Goal: Navigation & Orientation: Find specific page/section

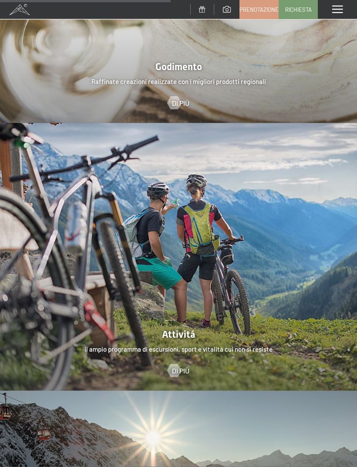
scroll to position [1525, 0]
click at [172, 363] on div at bounding box center [173, 369] width 7 height 13
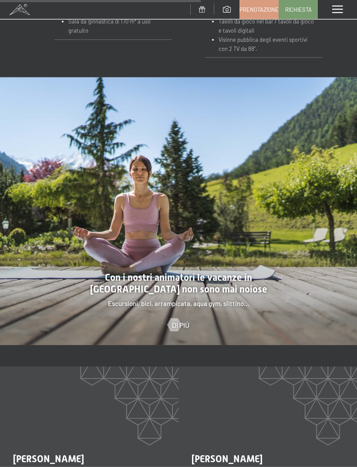
scroll to position [1066, 0]
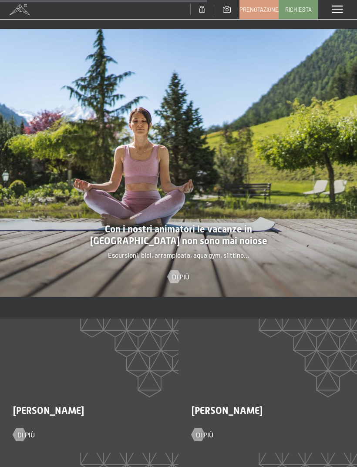
click at [176, 270] on div at bounding box center [173, 276] width 7 height 13
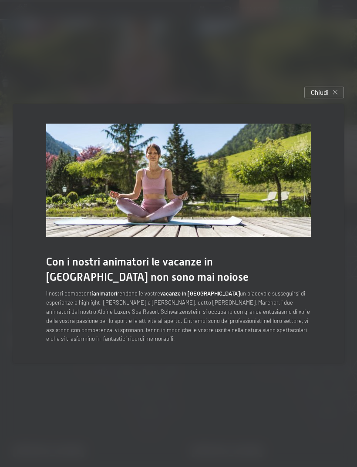
scroll to position [1160, 0]
click at [316, 97] on span "Chiudi" at bounding box center [320, 92] width 18 height 9
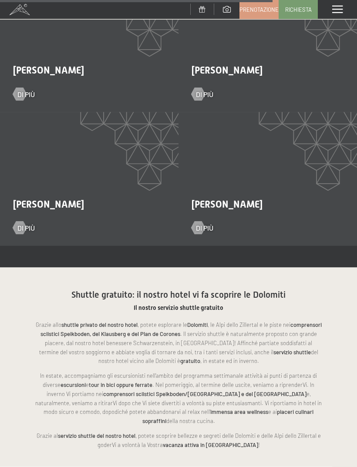
scroll to position [1407, 0]
click at [21, 87] on div at bounding box center [19, 93] width 7 height 13
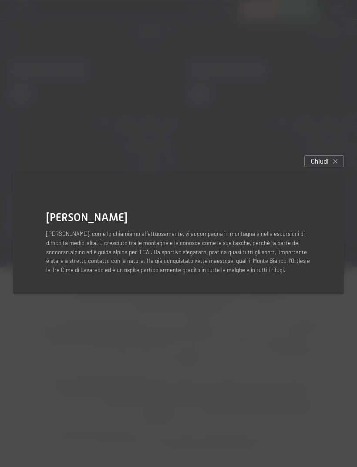
click at [322, 166] on span "Chiudi" at bounding box center [320, 161] width 18 height 9
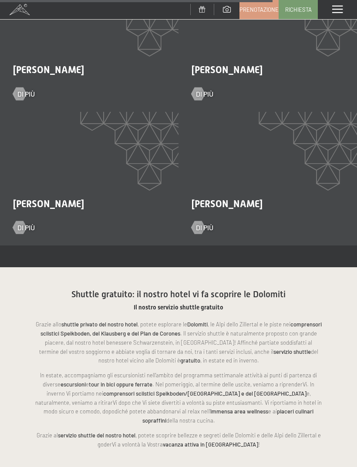
click at [195, 87] on div at bounding box center [197, 93] width 7 height 13
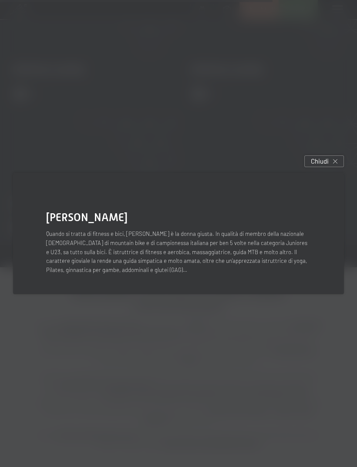
click at [325, 166] on span "Chiudi" at bounding box center [320, 161] width 18 height 9
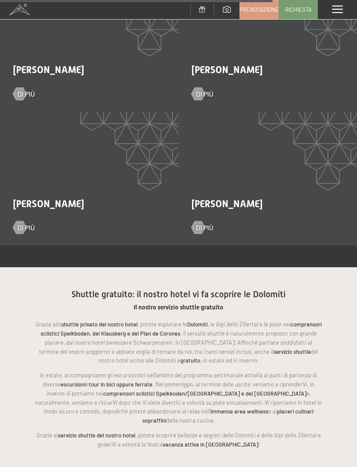
click at [22, 221] on div at bounding box center [19, 227] width 7 height 13
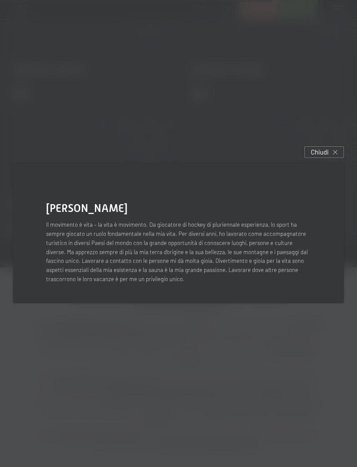
click at [323, 157] on span "Chiudi" at bounding box center [320, 152] width 18 height 9
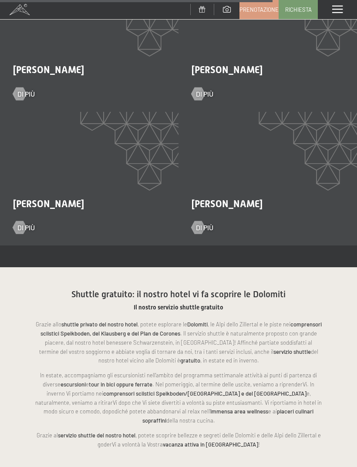
click at [199, 221] on div at bounding box center [197, 227] width 7 height 13
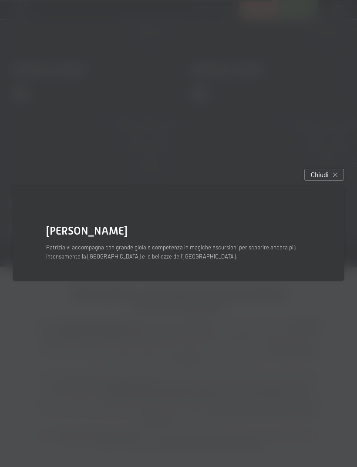
click at [326, 179] on span "Chiudi" at bounding box center [320, 174] width 18 height 9
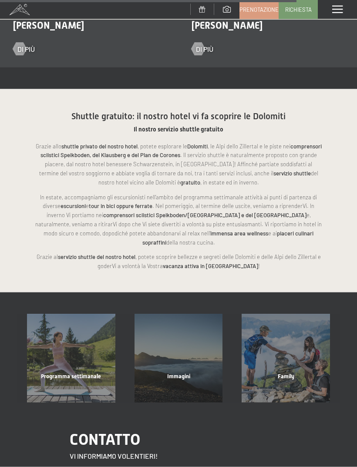
scroll to position [1604, 0]
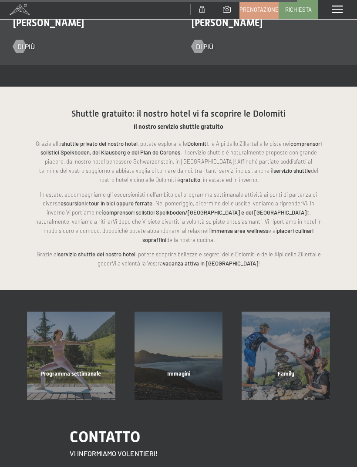
click at [67, 370] on span "Programma settimanale" at bounding box center [71, 373] width 60 height 7
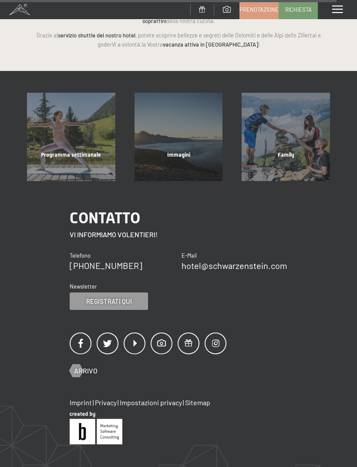
scroll to position [1825, 0]
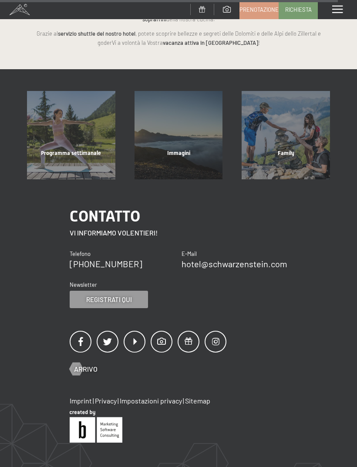
click at [275, 149] on div "Family" at bounding box center [286, 164] width 108 height 30
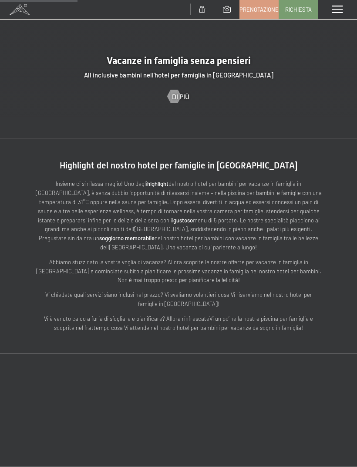
scroll to position [925, 0]
